Goal: Task Accomplishment & Management: Manage account settings

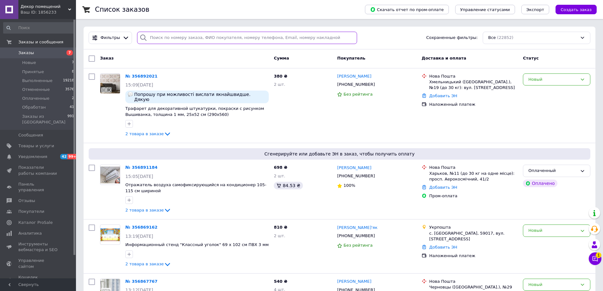
click at [177, 41] on input "search" at bounding box center [247, 38] width 220 height 12
paste input "0968724531"
type input "0968724531"
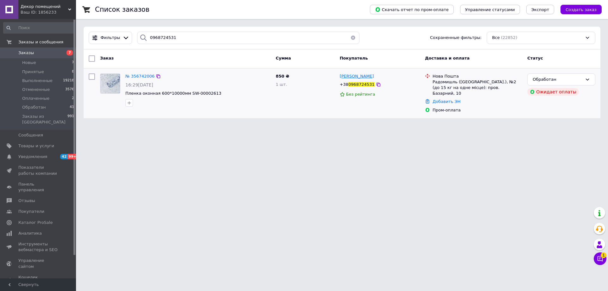
click at [355, 77] on span "[PERSON_NAME]" at bounding box center [357, 76] width 34 height 5
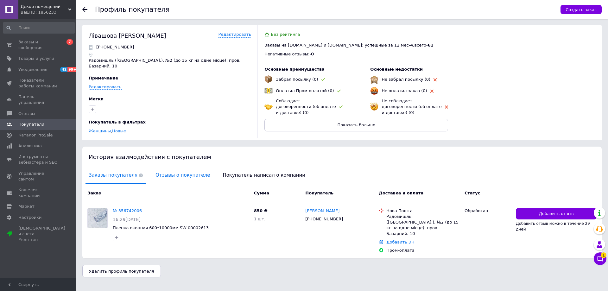
click at [160, 168] on span "Отзывы о покупателе" at bounding box center [182, 175] width 61 height 16
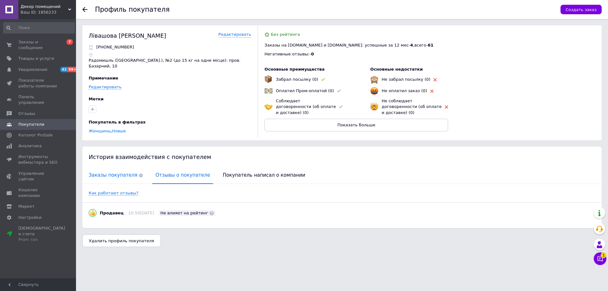
click at [113, 167] on span "Заказы покупателя" at bounding box center [115, 175] width 60 height 16
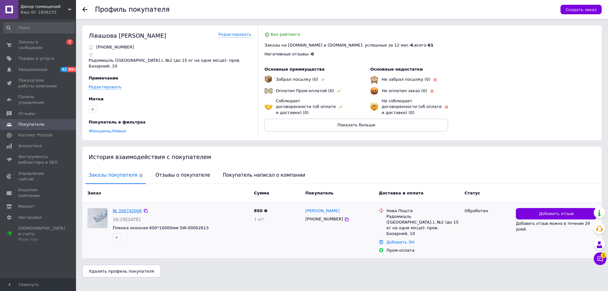
click at [119, 208] on link "№ 356742006" at bounding box center [127, 210] width 29 height 5
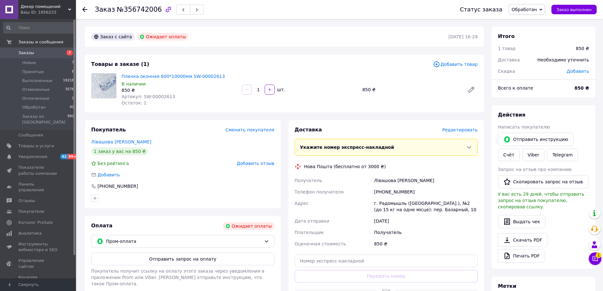
click at [543, 10] on span "Обработан" at bounding box center [527, 9] width 36 height 11
click at [527, 41] on li "Отменен" at bounding box center [527, 40] width 36 height 9
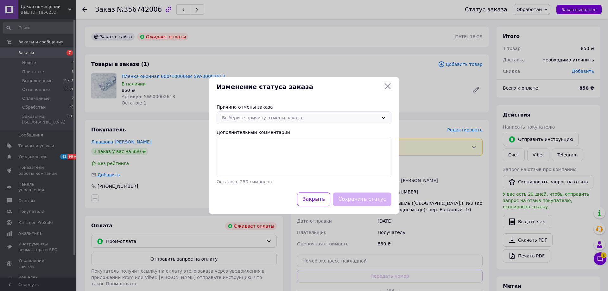
click at [296, 120] on div "Выберите причину отмены заказа" at bounding box center [300, 117] width 156 height 7
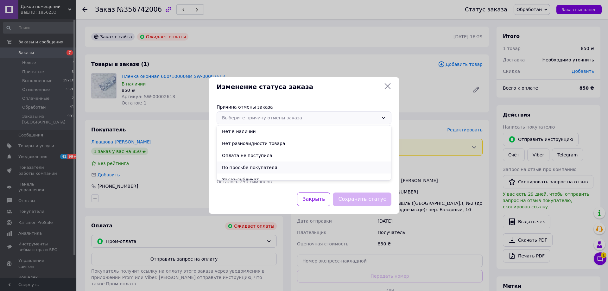
click at [236, 167] on li "По просьбе покупателя" at bounding box center [304, 167] width 174 height 12
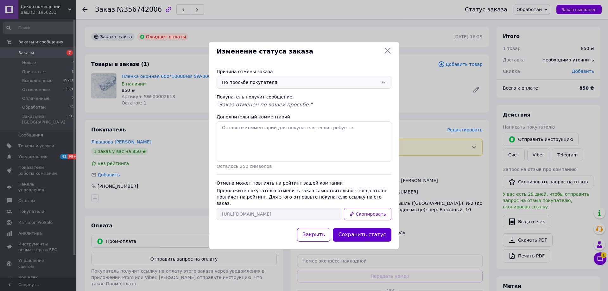
click at [363, 231] on button "Сохранить статус" at bounding box center [362, 235] width 59 height 14
